Goal: Task Accomplishment & Management: Manage account settings

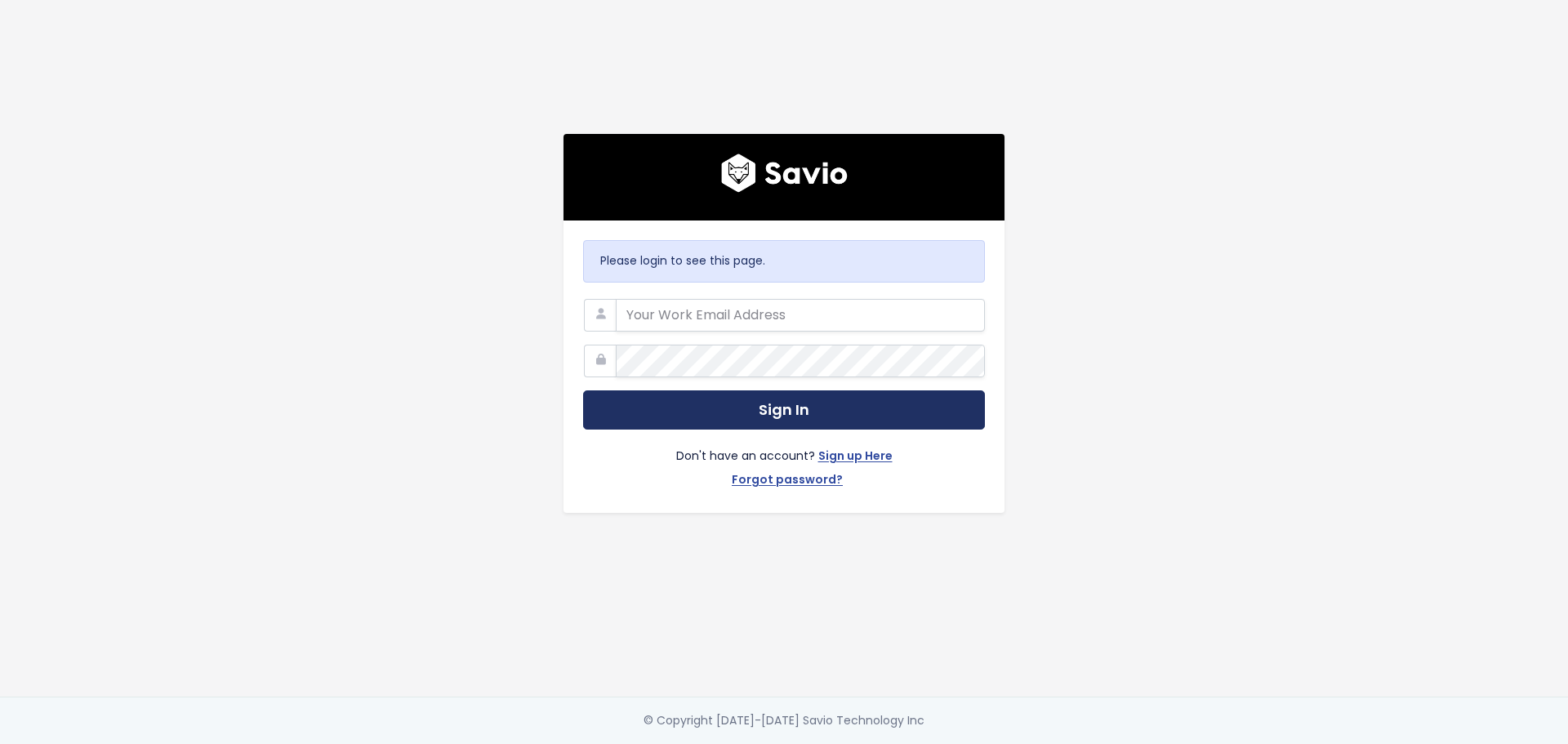
type input "[PERSON_NAME][EMAIL_ADDRESS][PERSON_NAME][DOMAIN_NAME]"
click at [788, 406] on button "Sign In" at bounding box center [784, 411] width 401 height 40
